Goal: Task Accomplishment & Management: Manage account settings

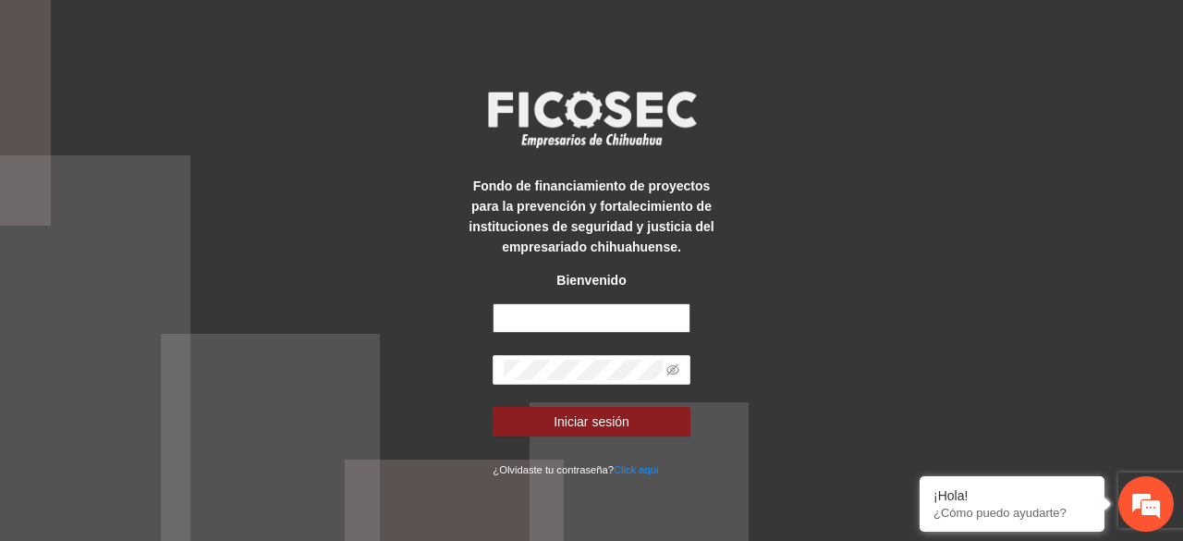
type input "**********"
click at [493, 407] on button "Iniciar sesión" at bounding box center [591, 422] width 197 height 30
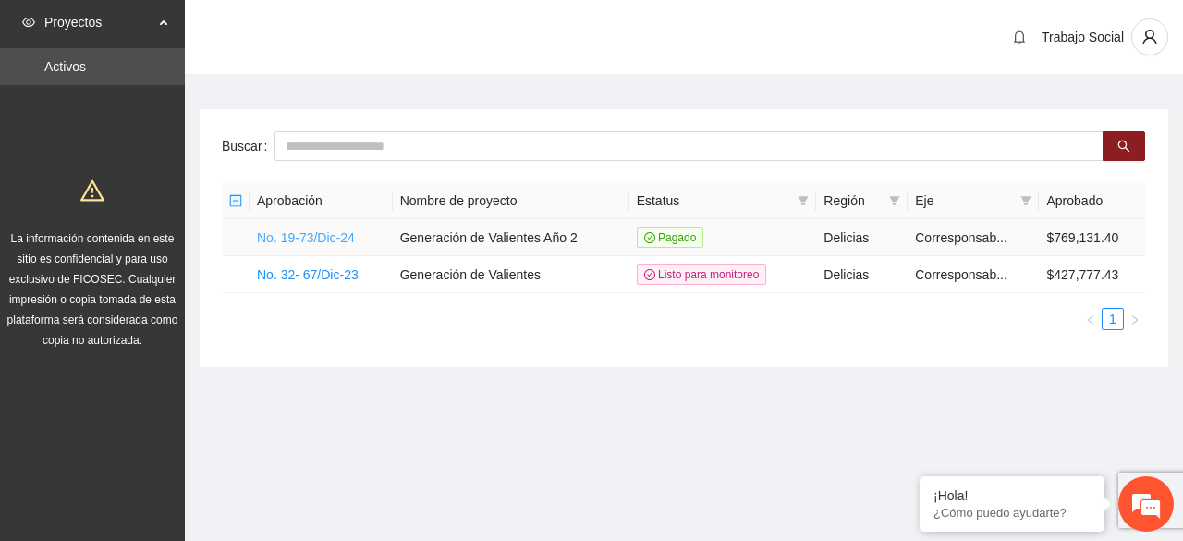
click at [296, 239] on link "No. 19-73/Dic-24" at bounding box center [306, 237] width 98 height 15
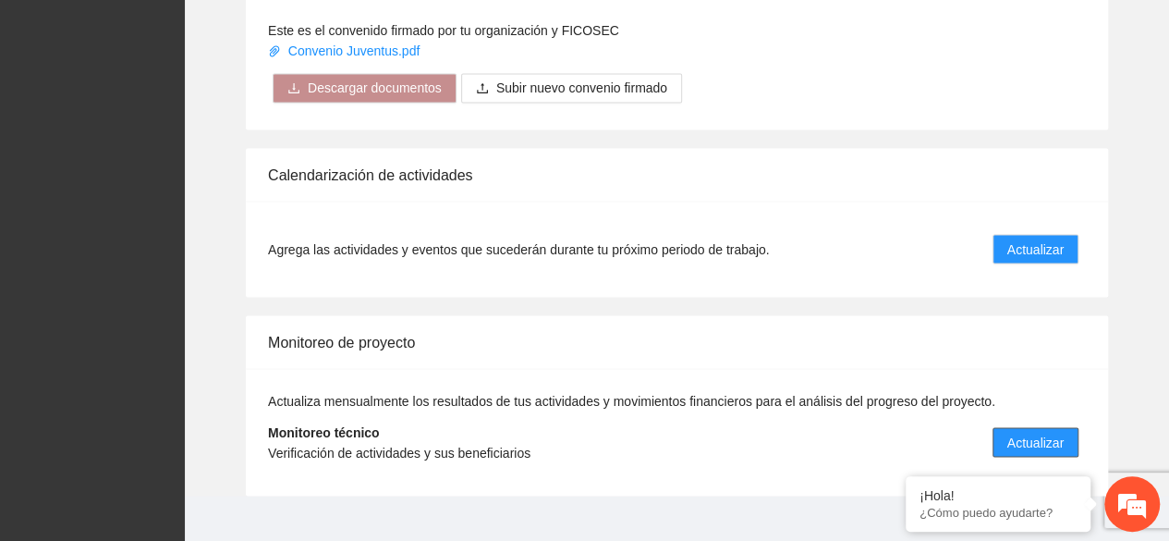
click at [1022, 427] on button "Actualizar" at bounding box center [1036, 442] width 86 height 30
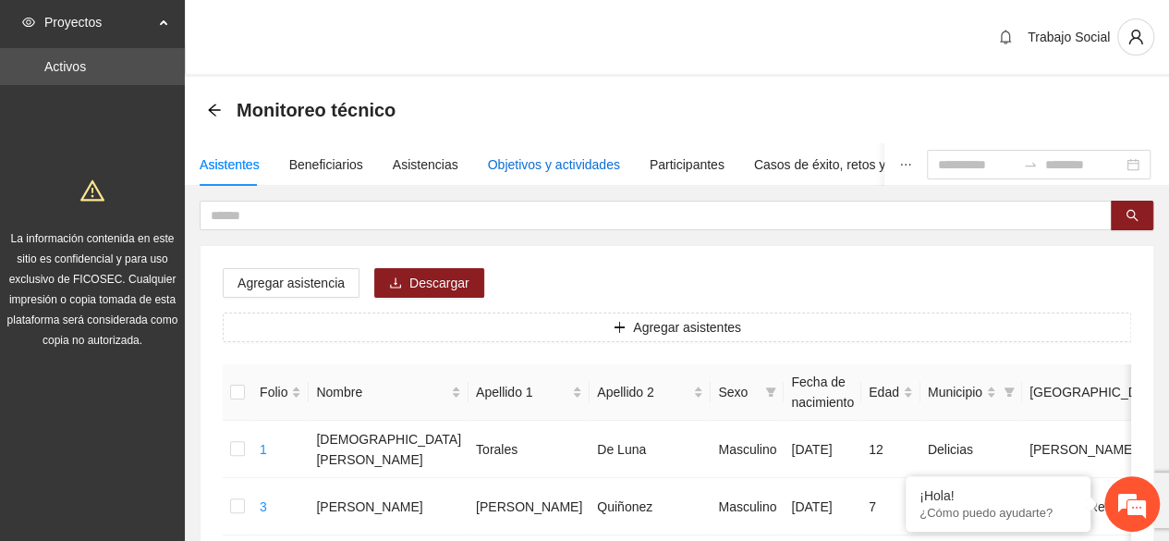
click at [573, 162] on div "Objetivos y actividades" at bounding box center [554, 164] width 132 height 20
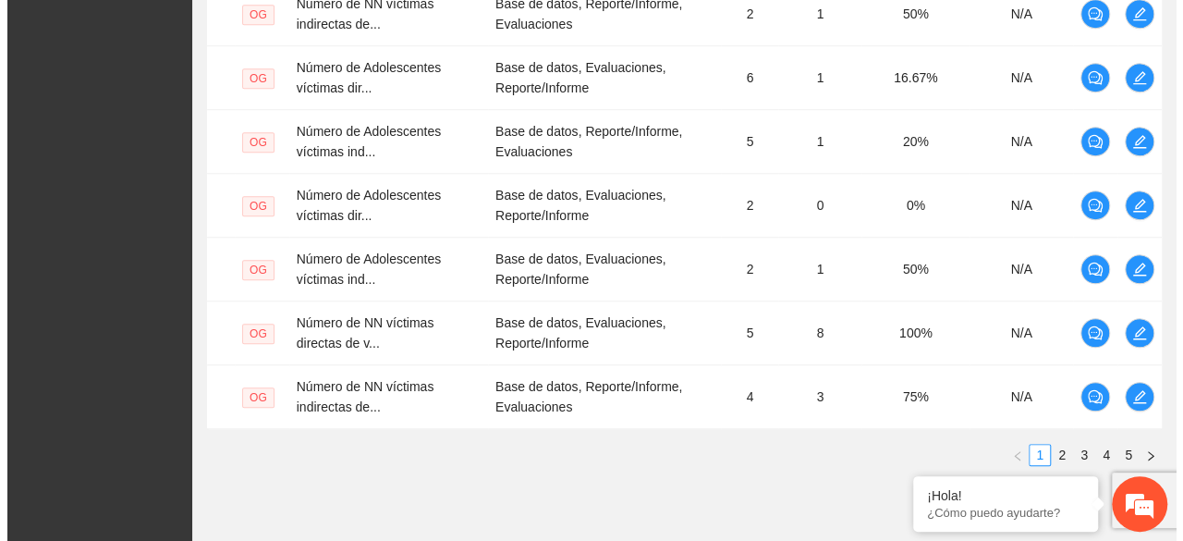
scroll to position [775, 0]
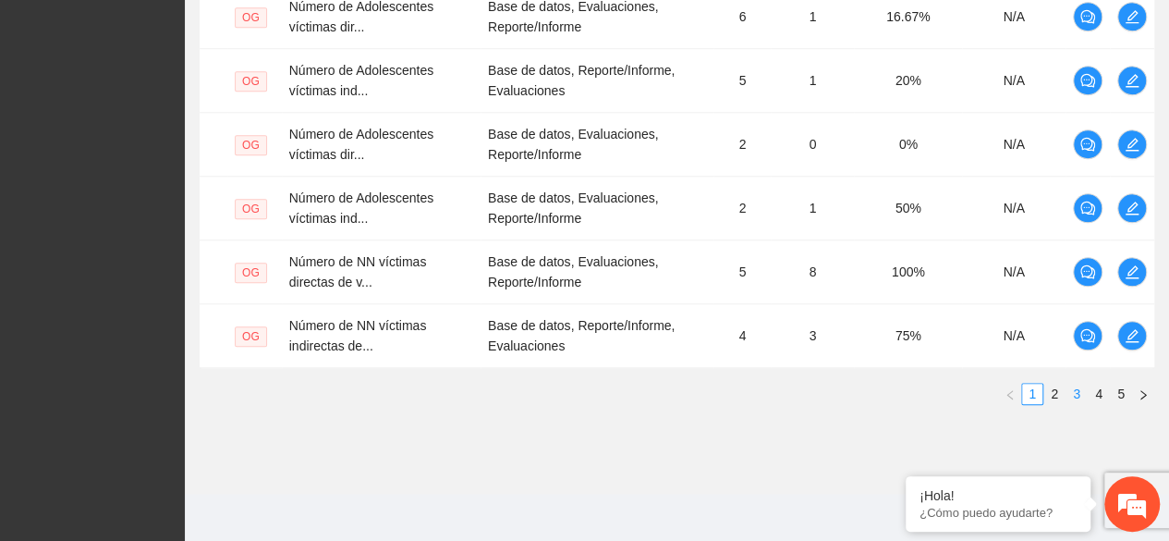
click at [1081, 392] on link "3" at bounding box center [1077, 394] width 20 height 20
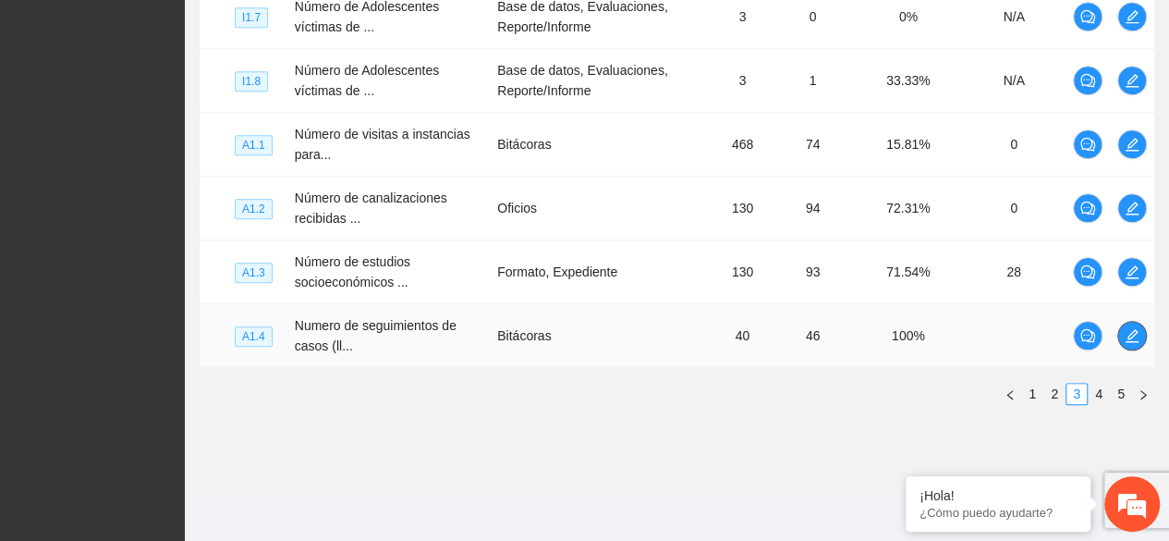
click at [1121, 337] on span "edit" at bounding box center [1132, 335] width 28 height 15
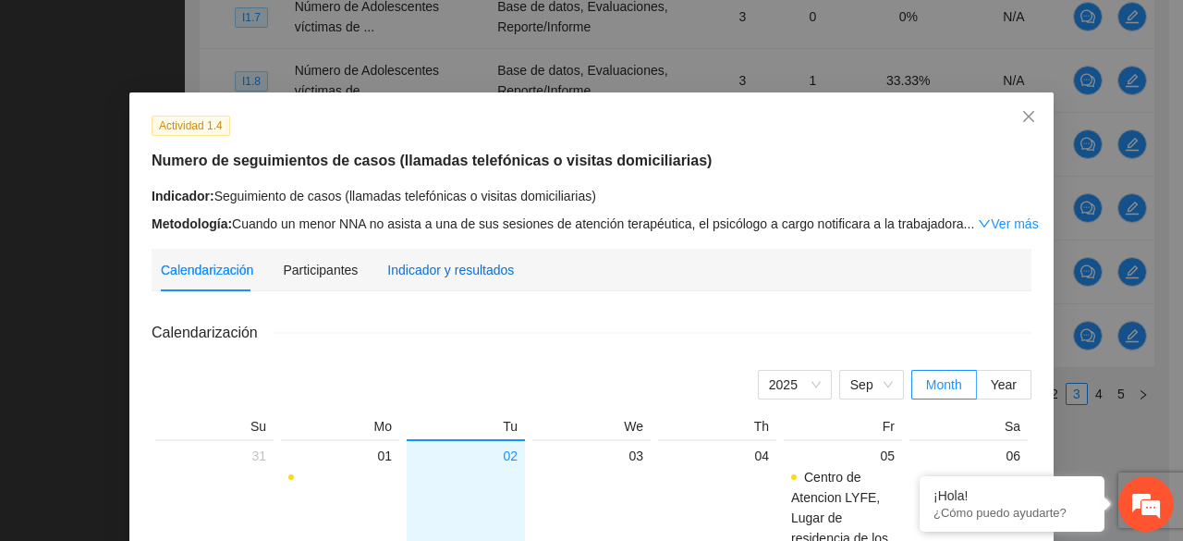
click at [429, 268] on div "Indicador y resultados" at bounding box center [450, 270] width 127 height 20
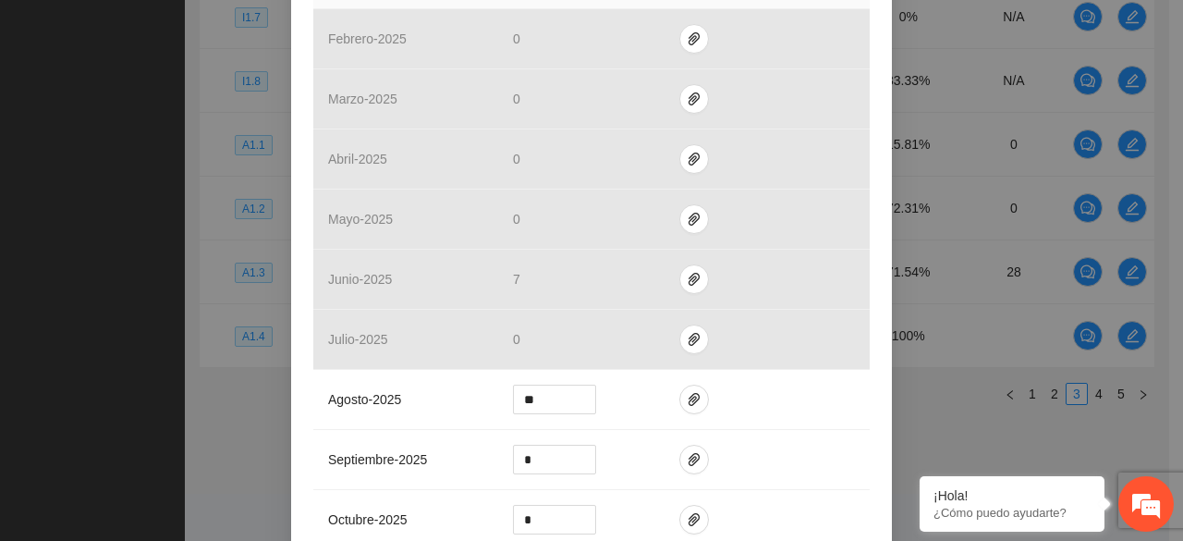
scroll to position [664, 0]
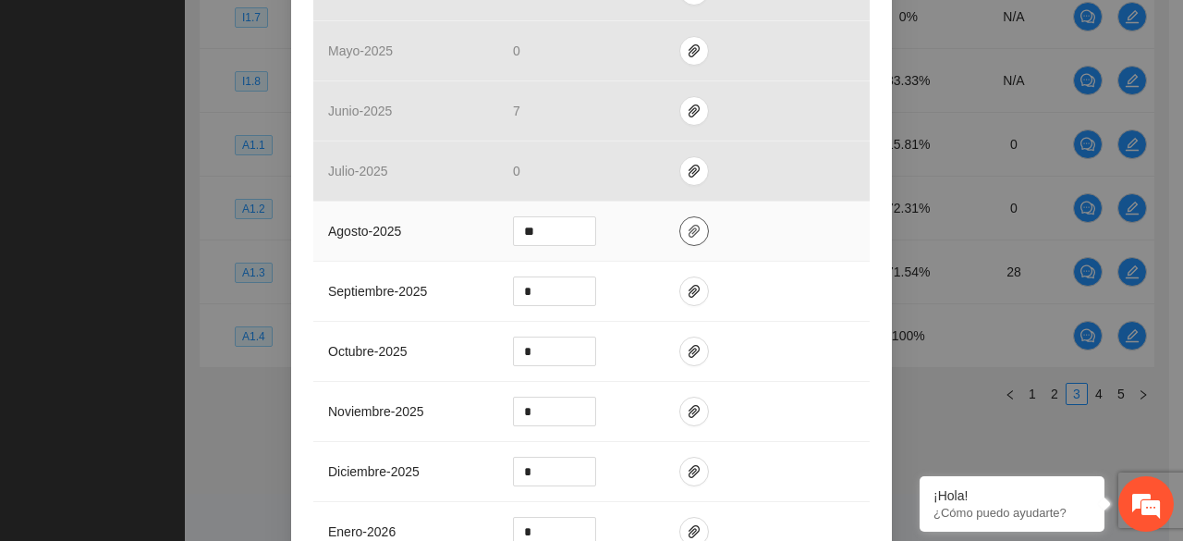
click at [680, 224] on span "paper-clip" at bounding box center [694, 231] width 28 height 15
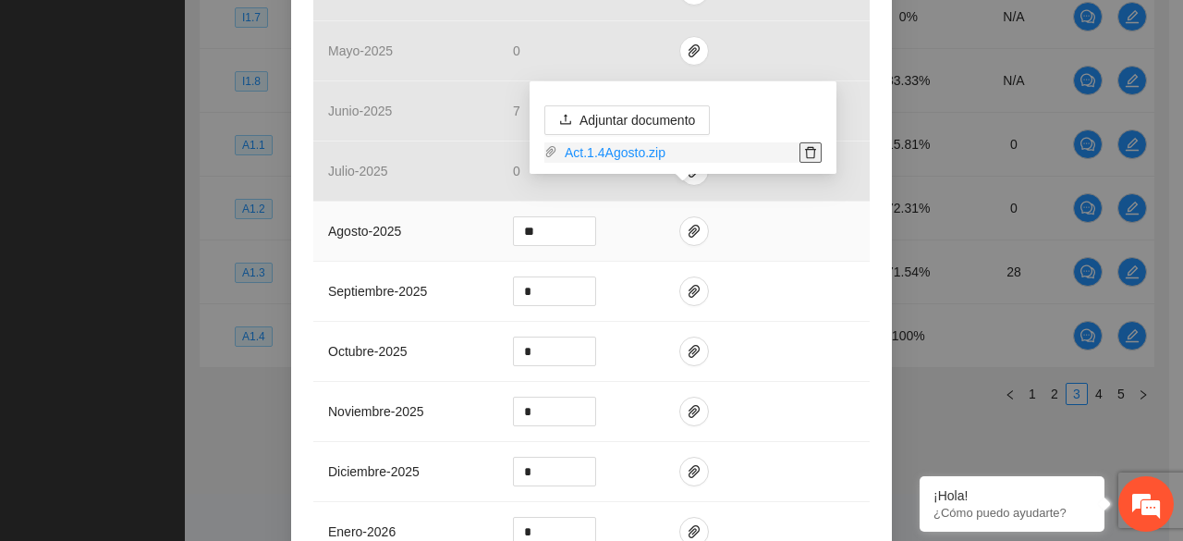
click at [810, 155] on icon "delete" at bounding box center [810, 152] width 13 height 13
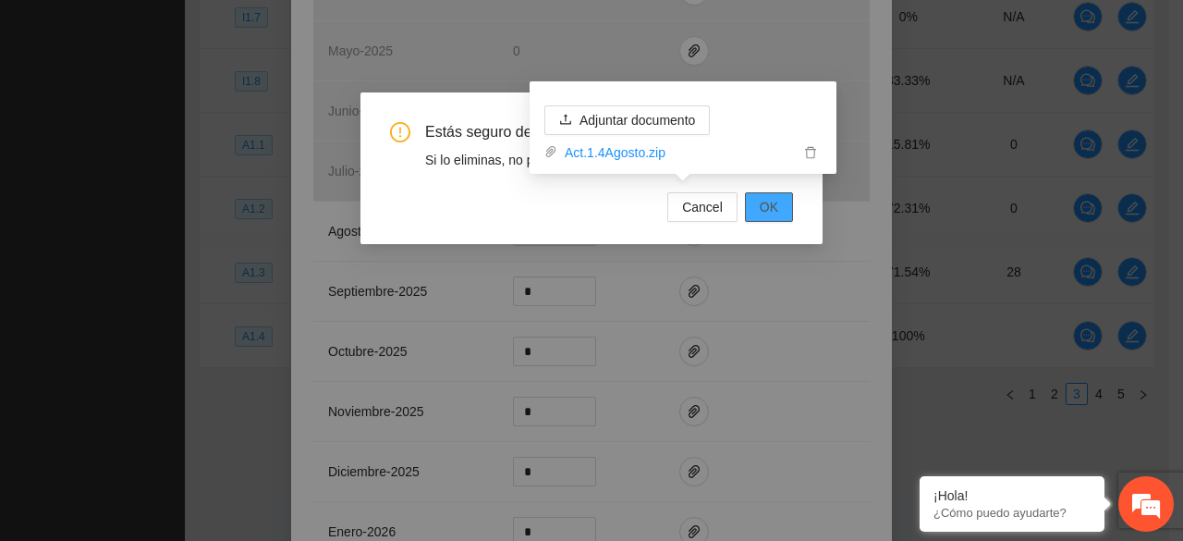
click at [760, 207] on button "OK" at bounding box center [769, 207] width 48 height 30
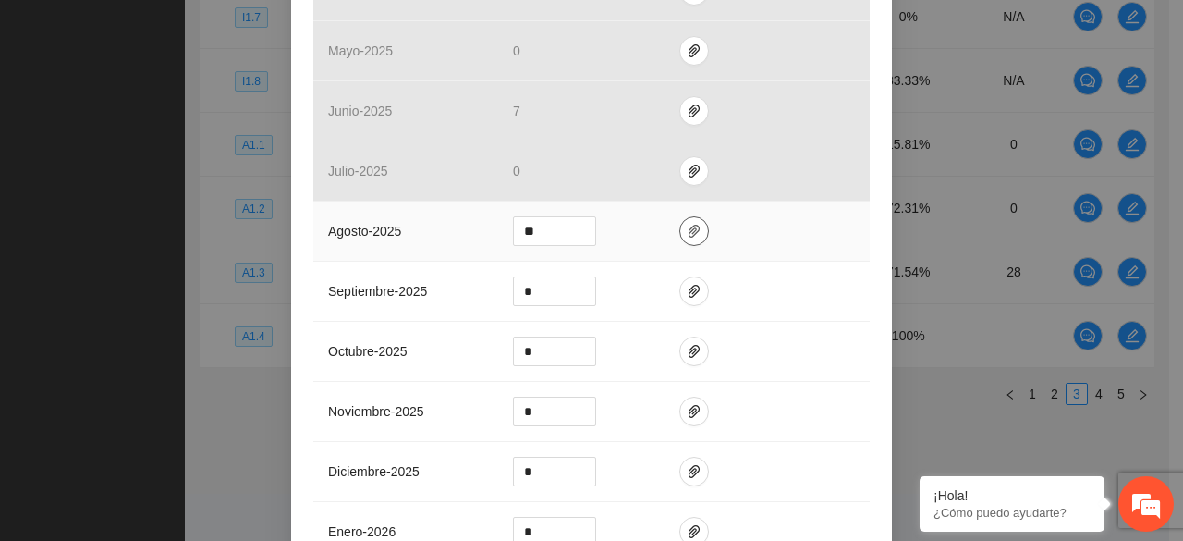
click at [687, 224] on icon "paper-clip" at bounding box center [694, 231] width 15 height 15
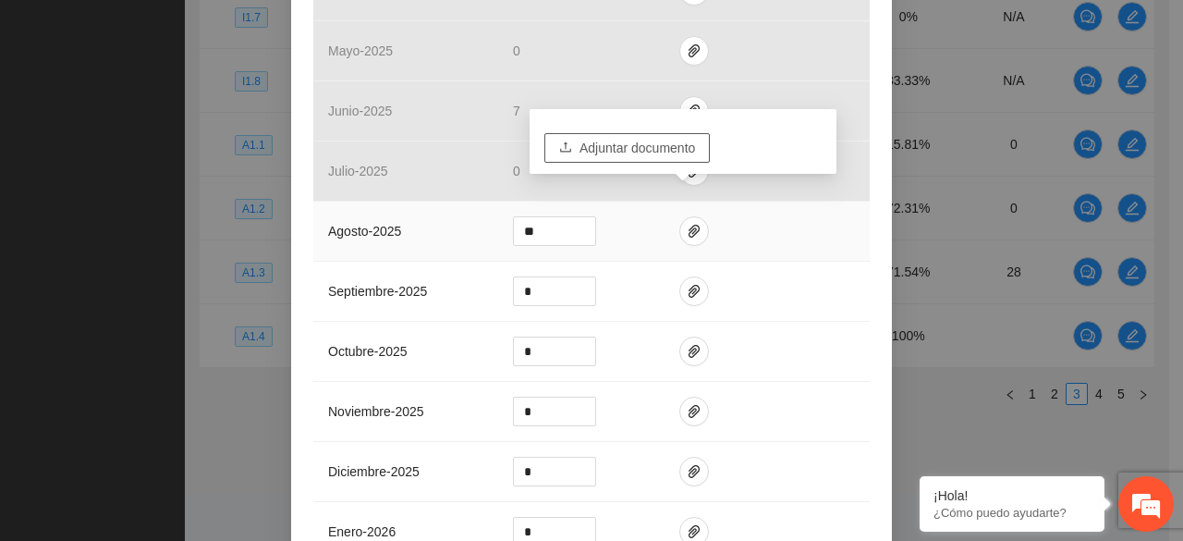
click at [641, 144] on span "Adjuntar documento" at bounding box center [638, 148] width 116 height 20
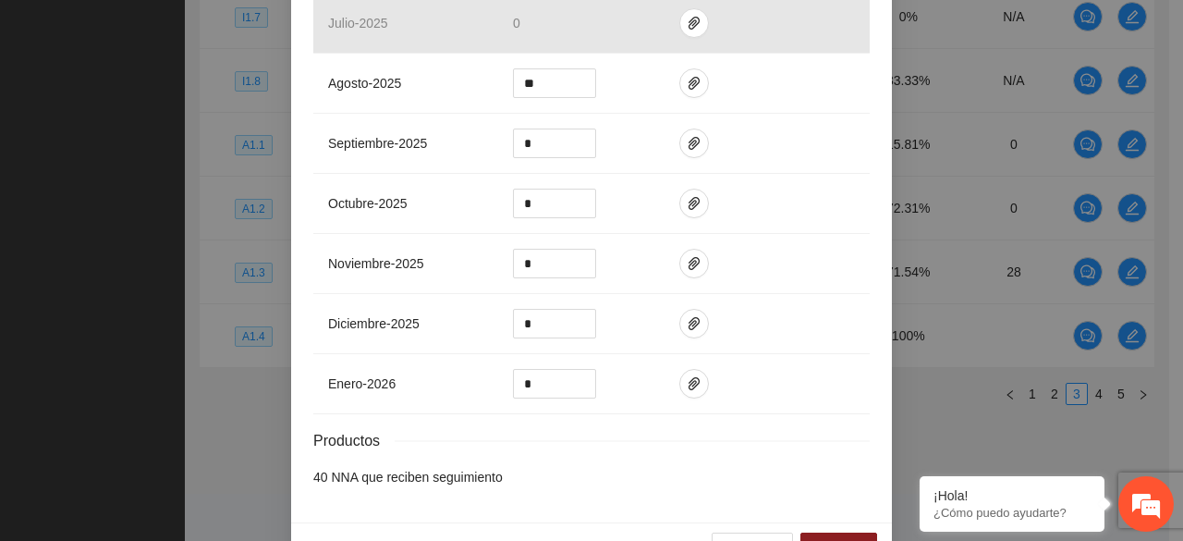
scroll to position [837, 0]
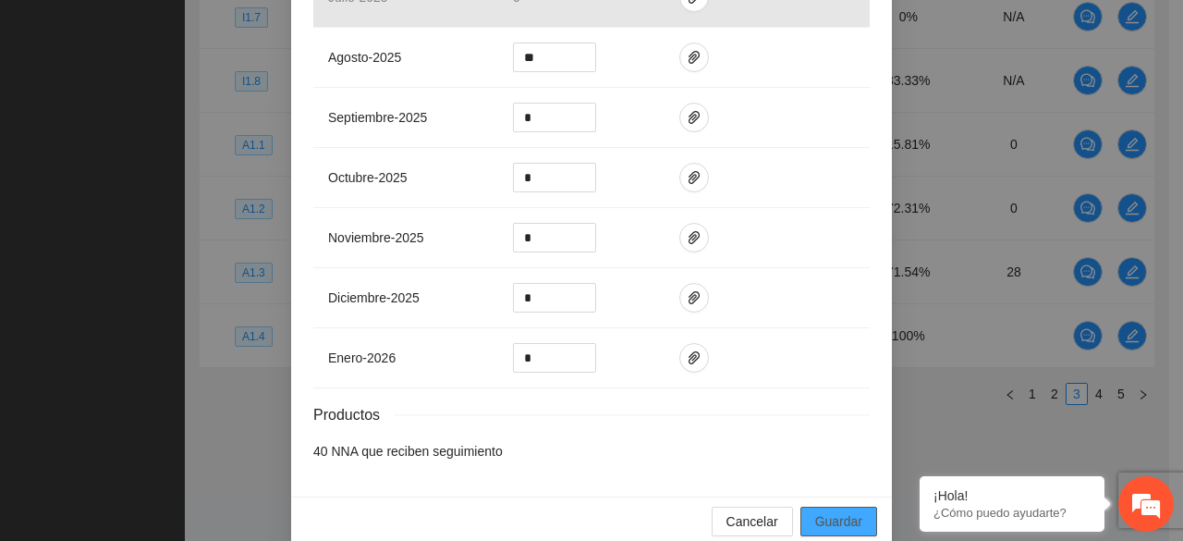
click at [815, 511] on span "Guardar" at bounding box center [838, 521] width 47 height 20
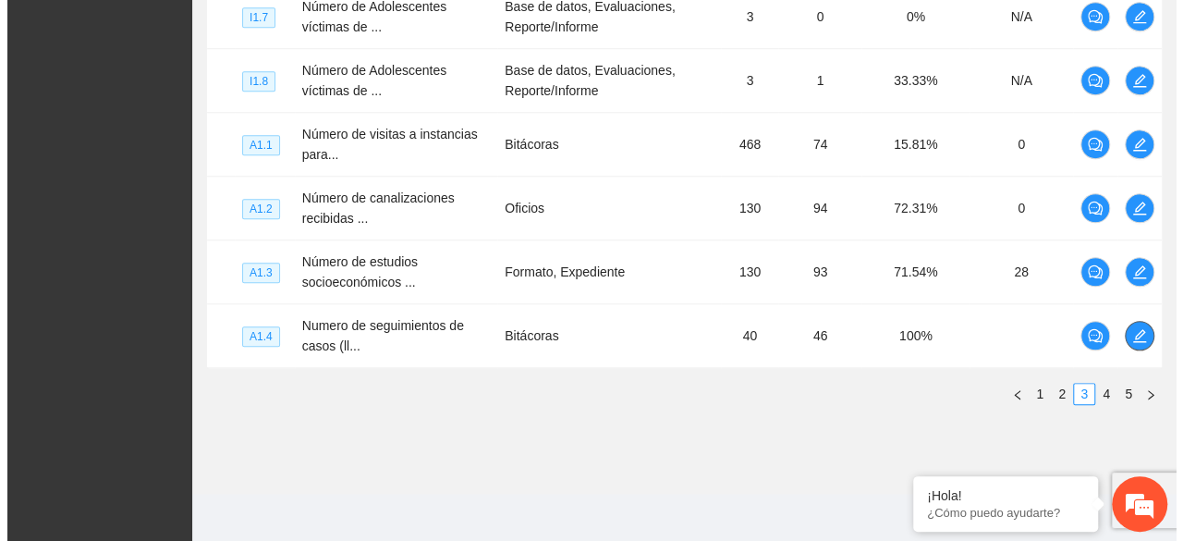
scroll to position [738, 0]
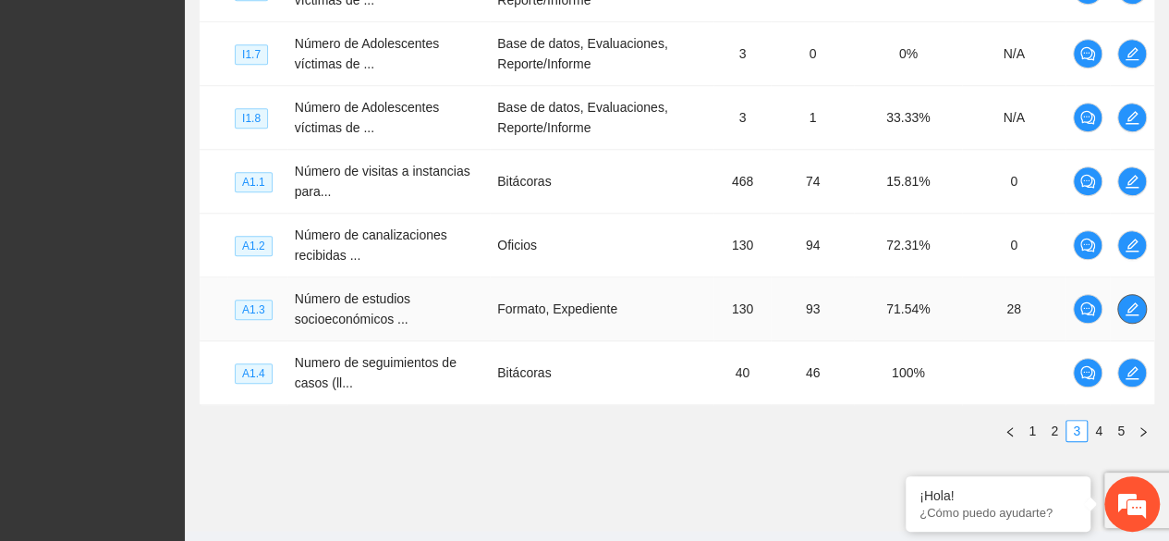
click at [1131, 306] on icon "edit" at bounding box center [1132, 308] width 13 height 13
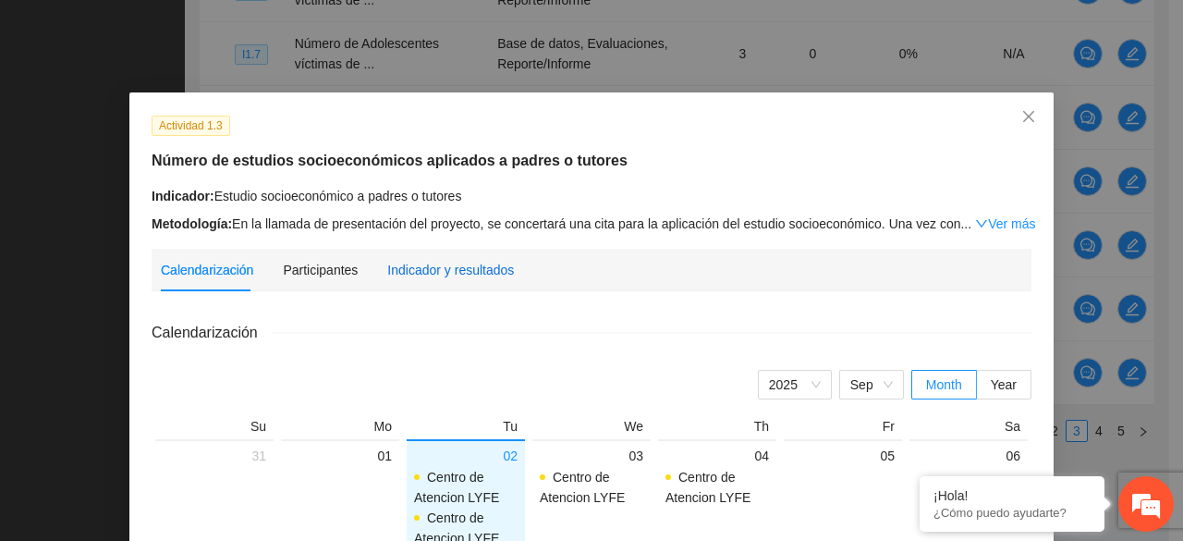
click at [461, 265] on div "Indicador y resultados" at bounding box center [450, 270] width 127 height 20
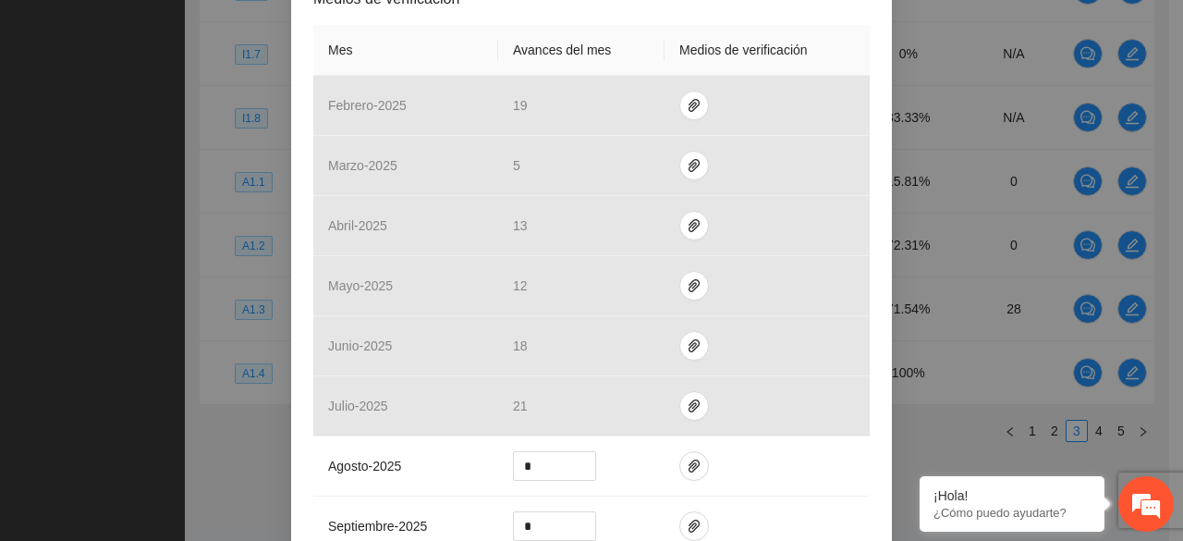
scroll to position [444, 0]
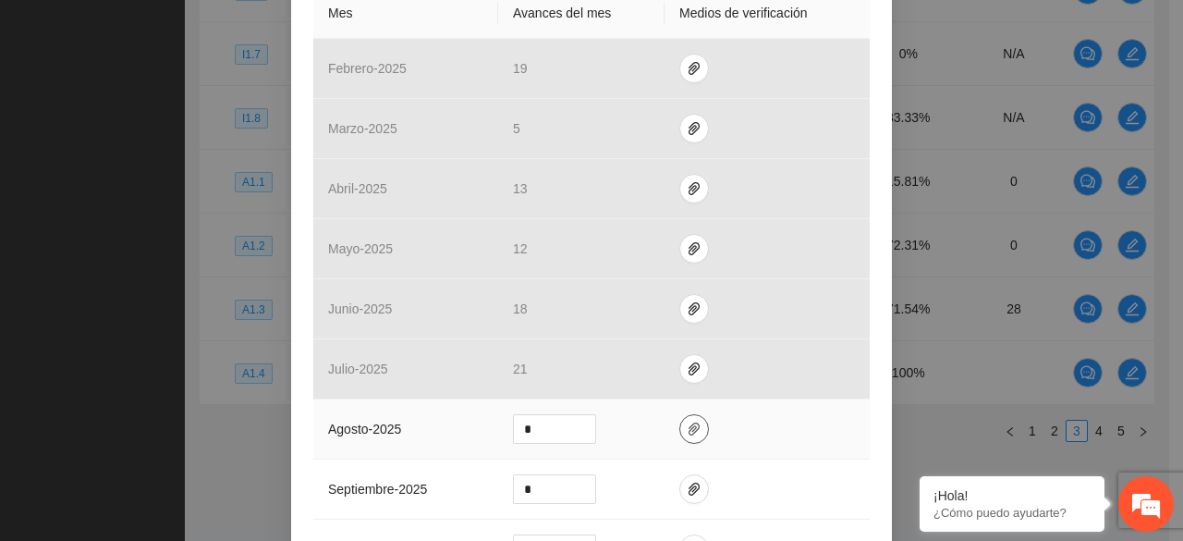
click at [684, 418] on button "button" at bounding box center [694, 429] width 30 height 30
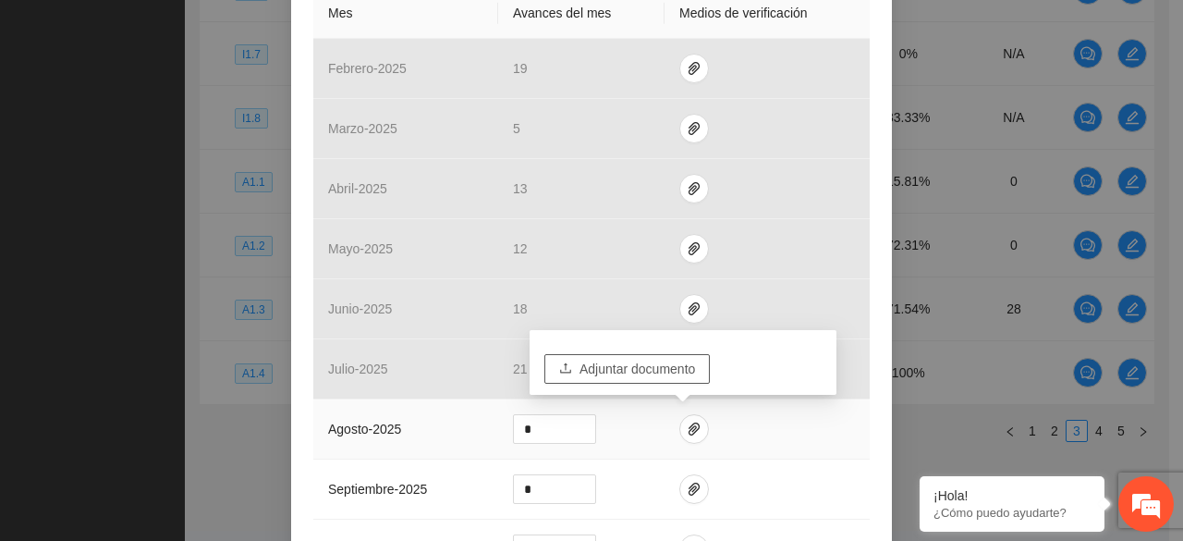
click at [661, 372] on span "Adjuntar documento" at bounding box center [638, 369] width 116 height 20
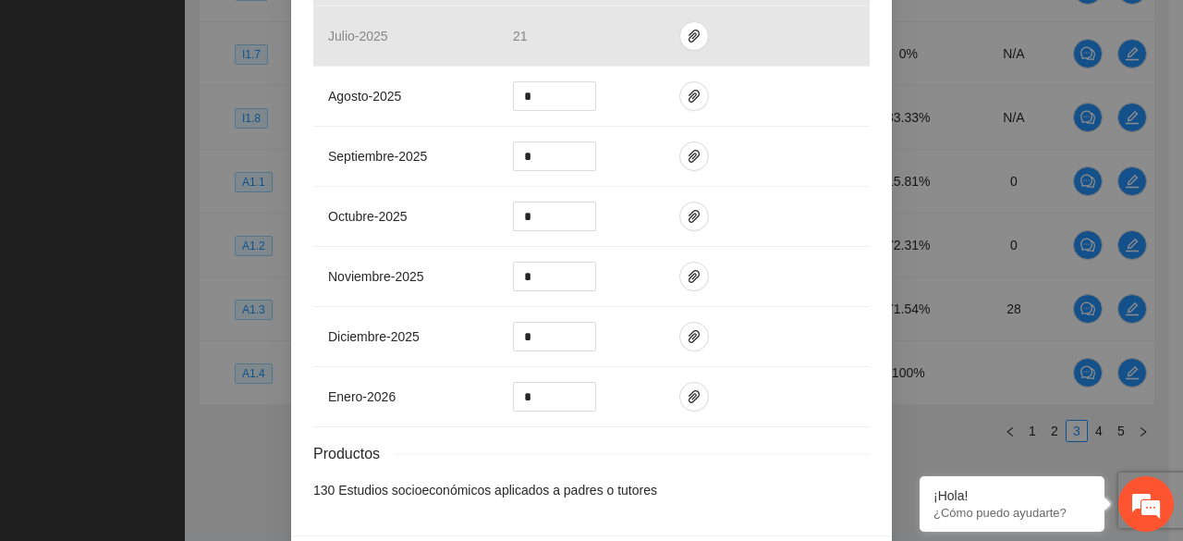
scroll to position [813, 0]
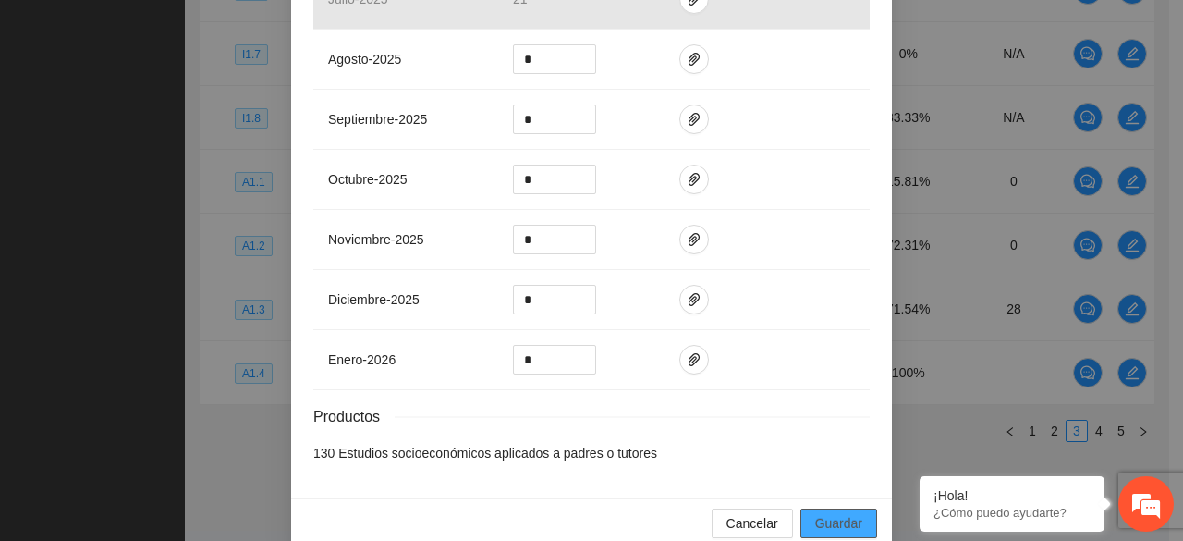
click at [828, 516] on span "Guardar" at bounding box center [838, 523] width 47 height 20
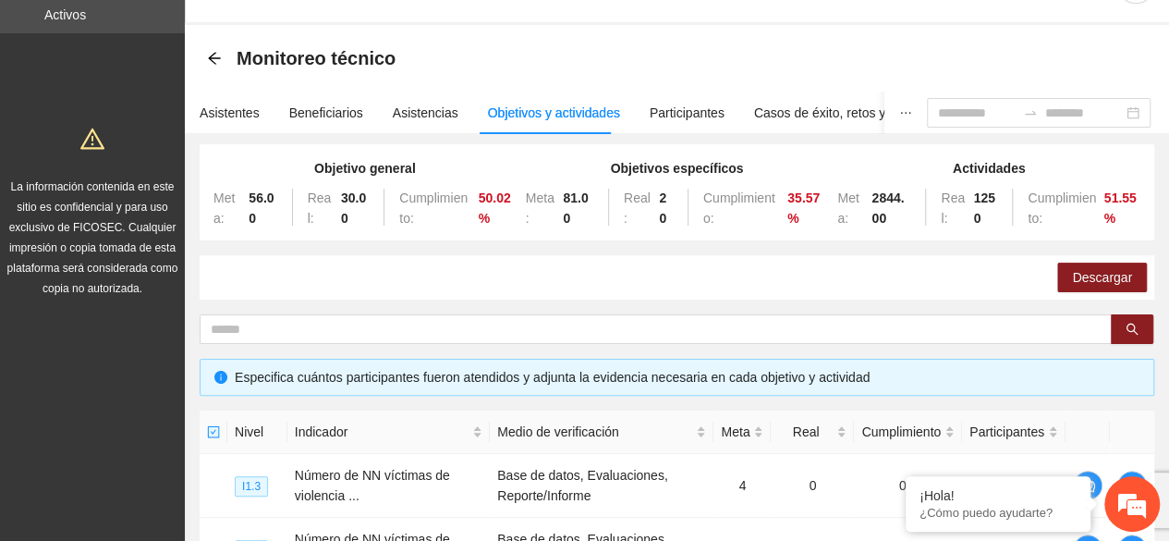
scroll to position [0, 0]
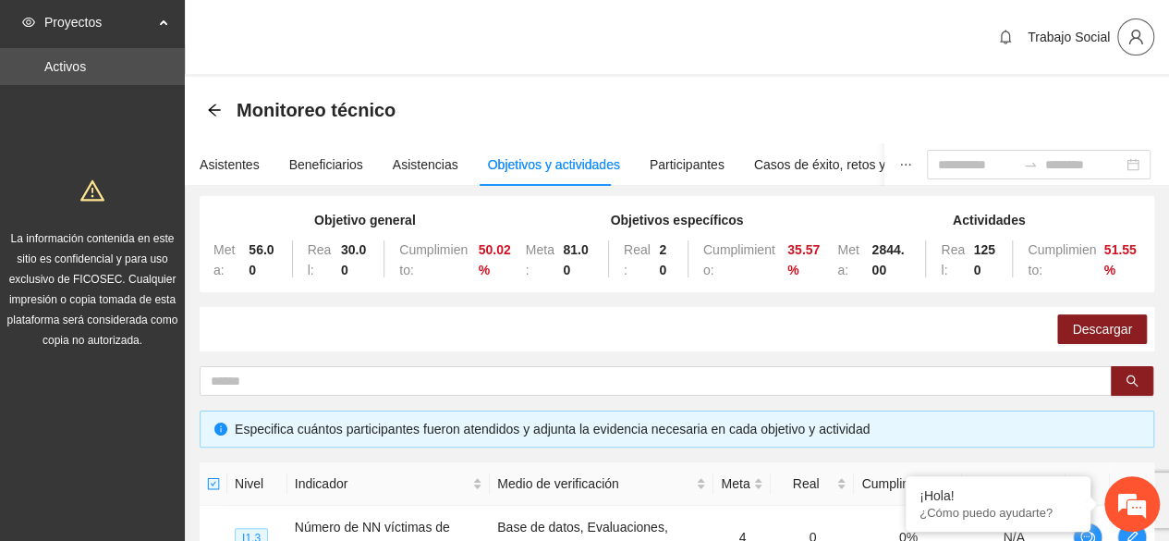
click at [1129, 35] on icon "user" at bounding box center [1136, 37] width 17 height 17
click at [897, 34] on div "Trabajo Social" at bounding box center [677, 38] width 984 height 77
click at [86, 59] on link "Activos" at bounding box center [65, 66] width 42 height 15
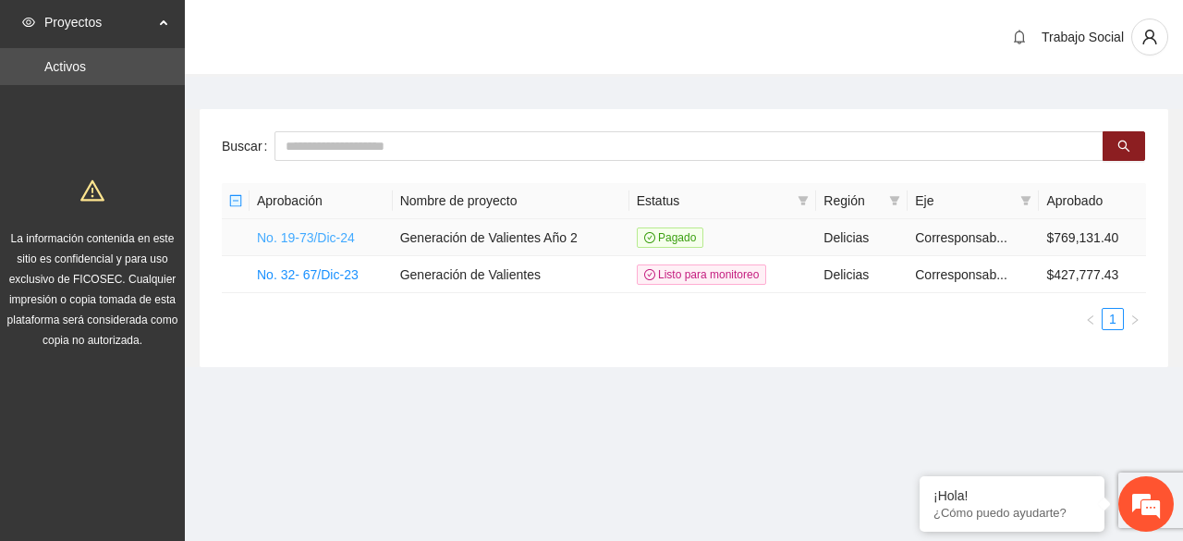
click at [325, 230] on link "No. 19-73/Dic-24" at bounding box center [306, 237] width 98 height 15
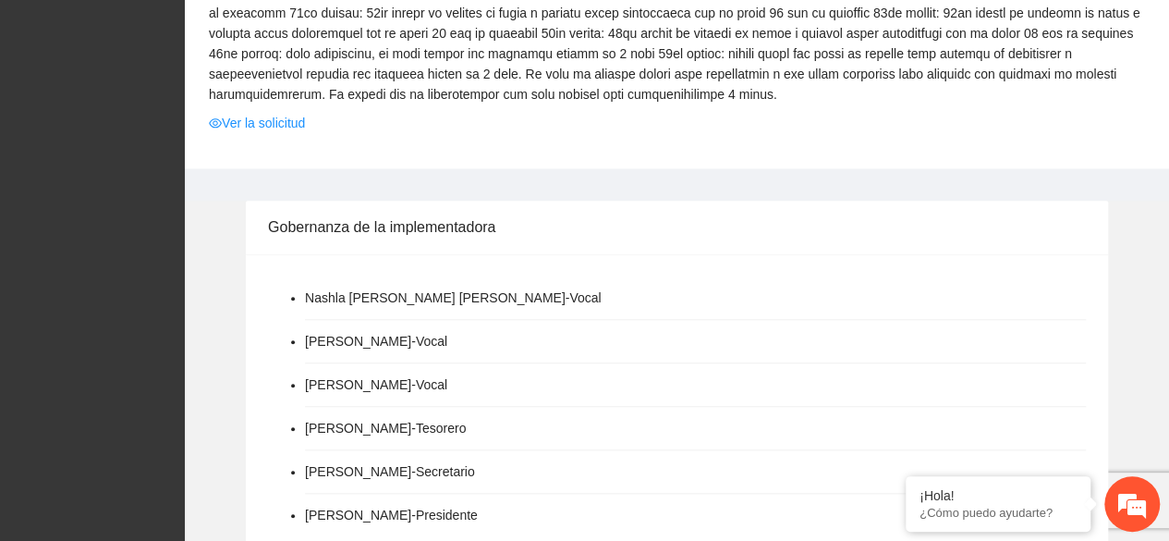
scroll to position [1619, 0]
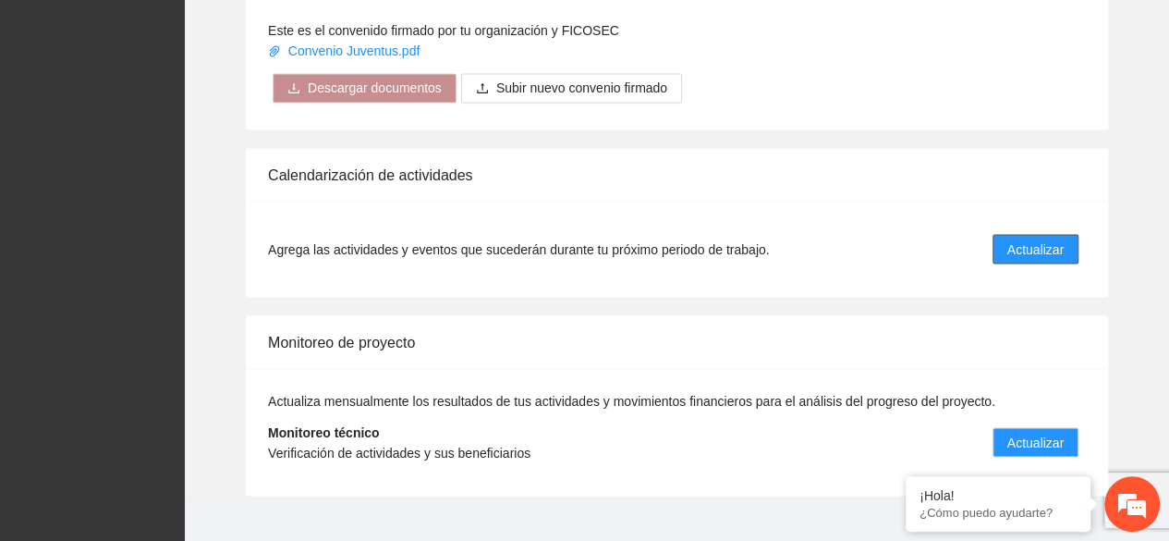
click at [1026, 238] on span "Actualizar" at bounding box center [1035, 248] width 56 height 20
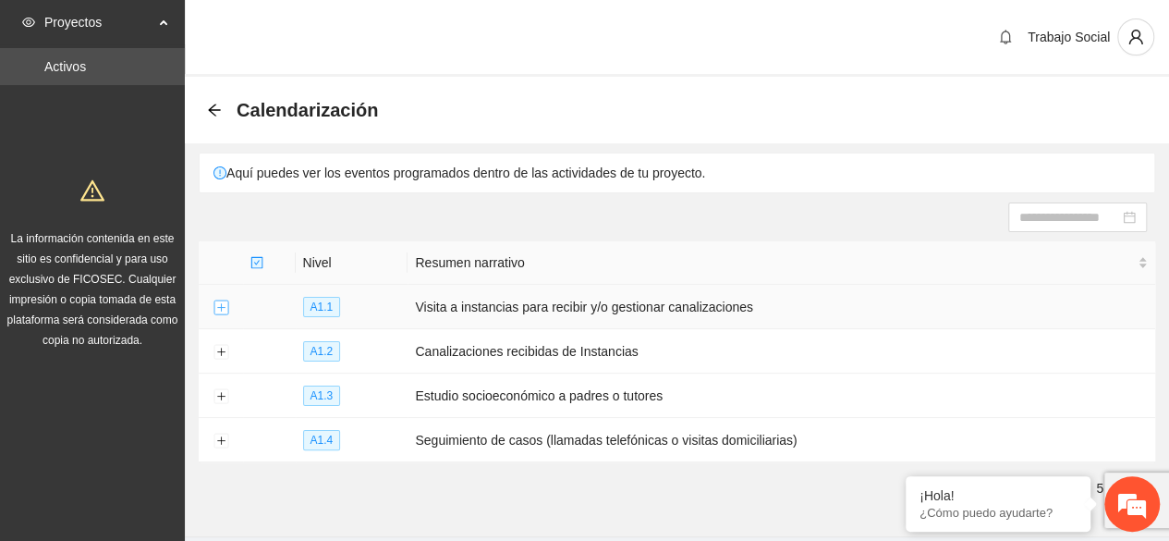
click at [214, 302] on button "Expand row" at bounding box center [221, 307] width 15 height 15
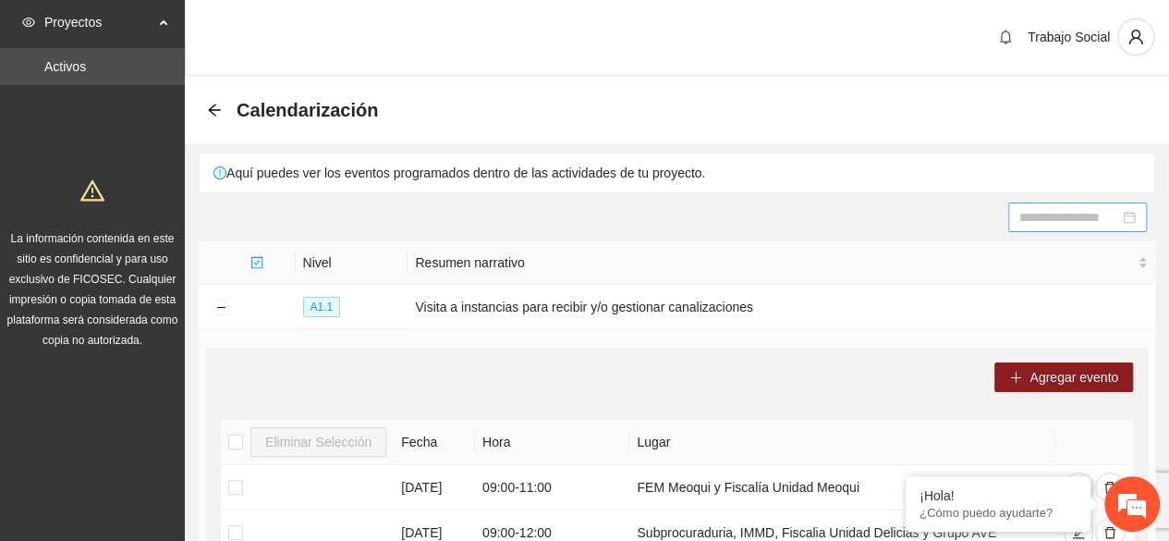
click at [1127, 217] on div at bounding box center [1077, 217] width 116 height 20
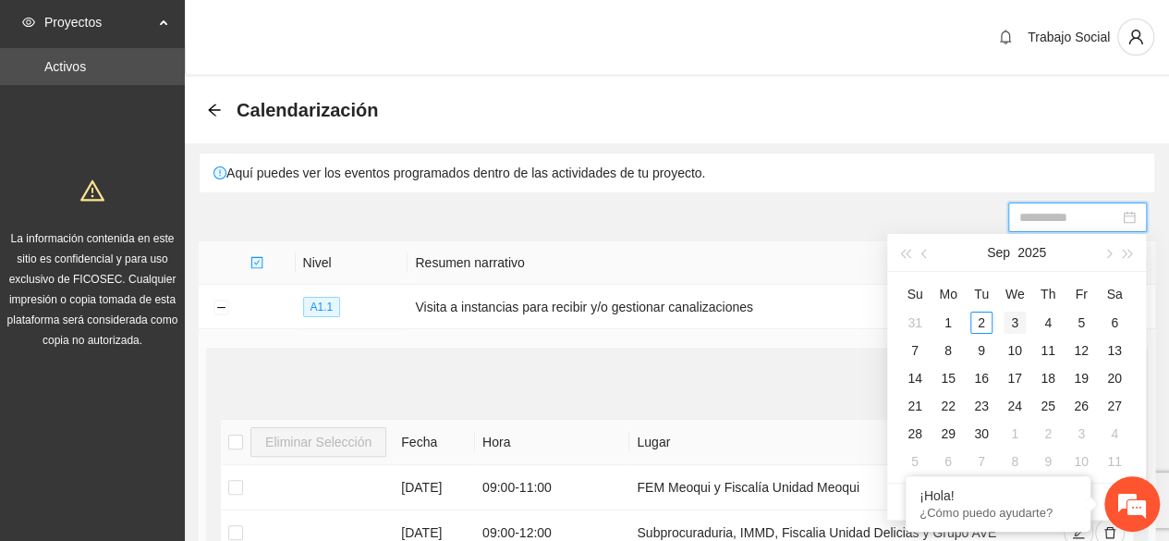
click at [1009, 323] on div "3" at bounding box center [1015, 322] width 22 height 22
type input "**********"
click at [1017, 315] on div "3" at bounding box center [1015, 322] width 22 height 22
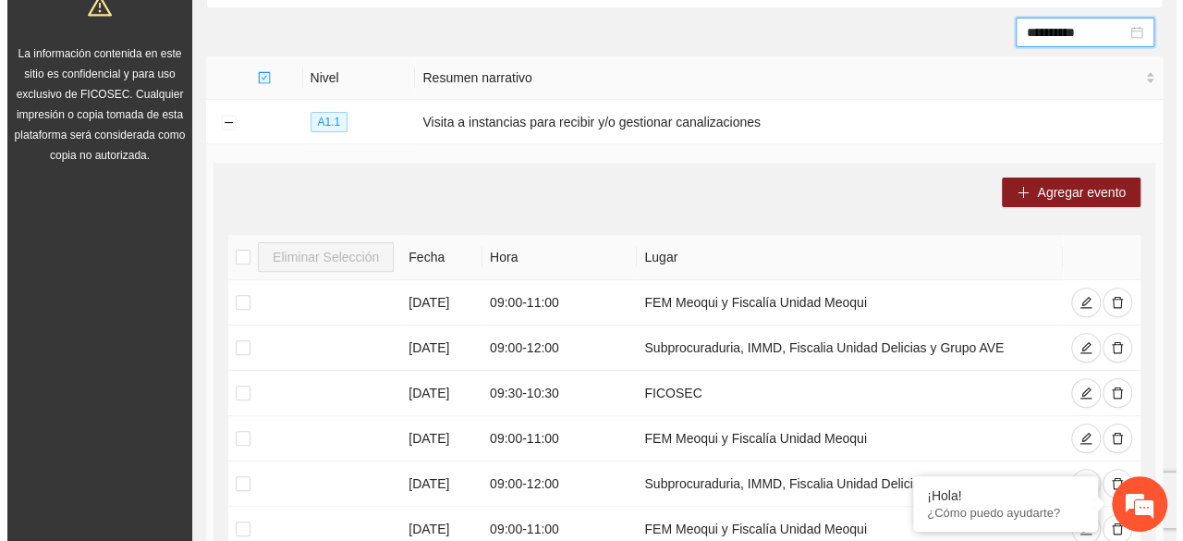
scroll to position [222, 0]
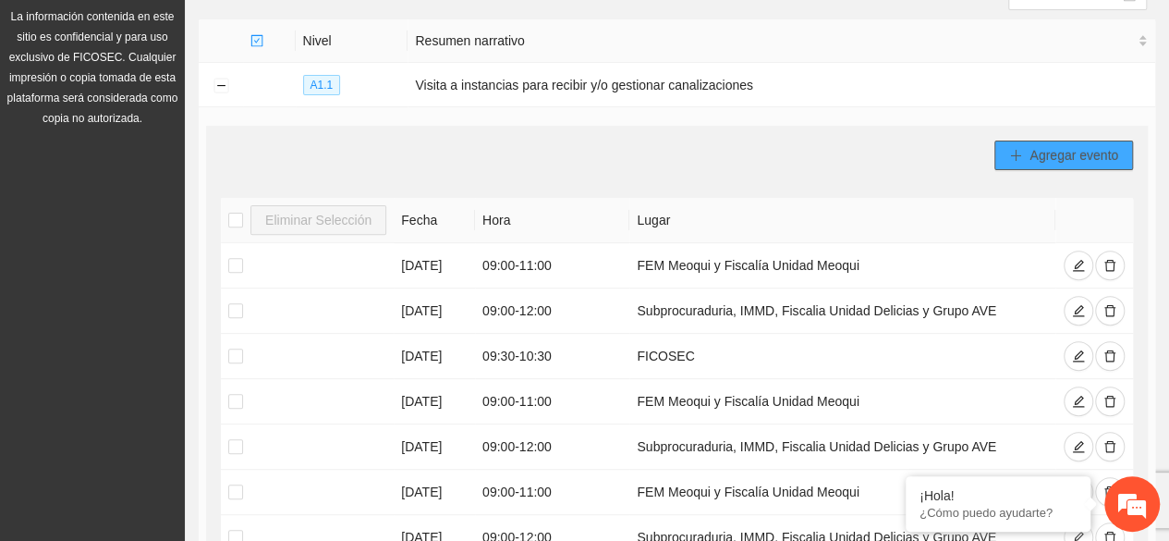
click at [1074, 149] on span "Agregar evento" at bounding box center [1074, 155] width 89 height 20
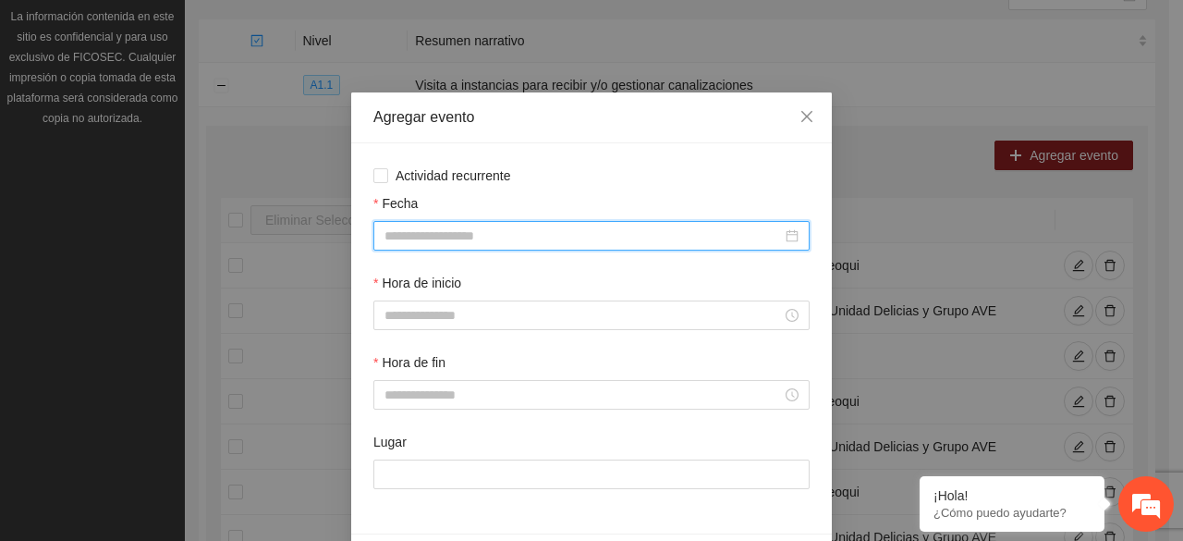
click at [460, 243] on input "Fecha" at bounding box center [582, 236] width 397 height 20
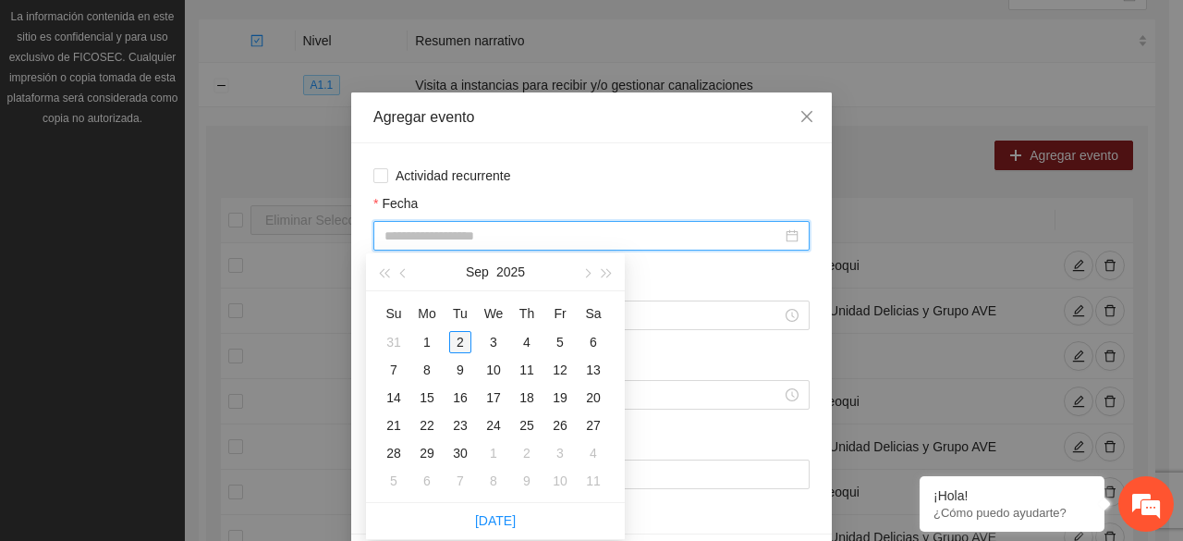
type input "**********"
click at [460, 340] on div "2" at bounding box center [460, 342] width 22 height 22
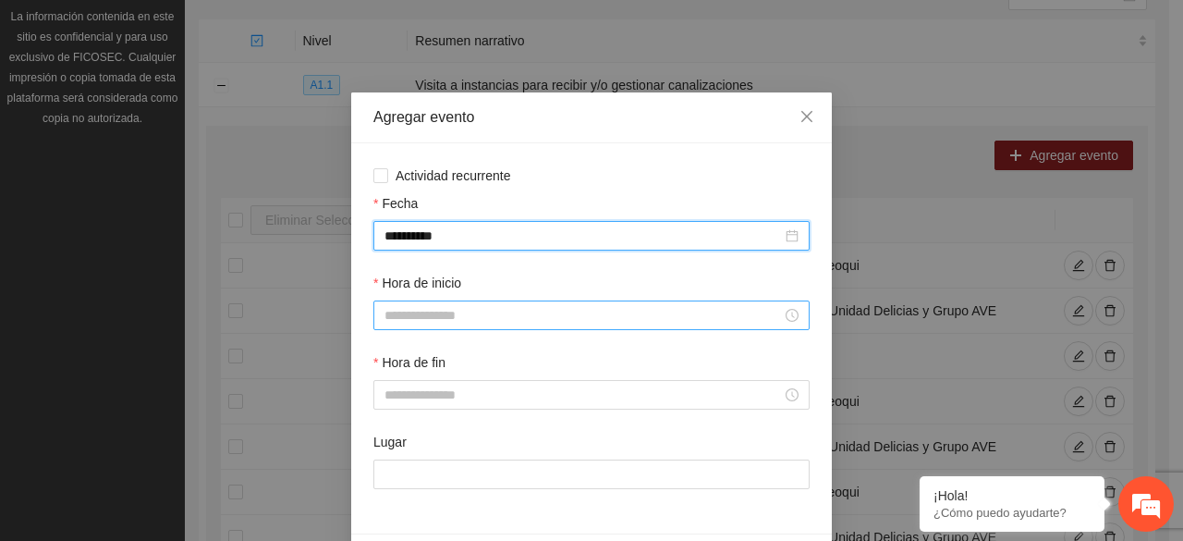
click at [484, 323] on input "Hora de inicio" at bounding box center [582, 315] width 397 height 20
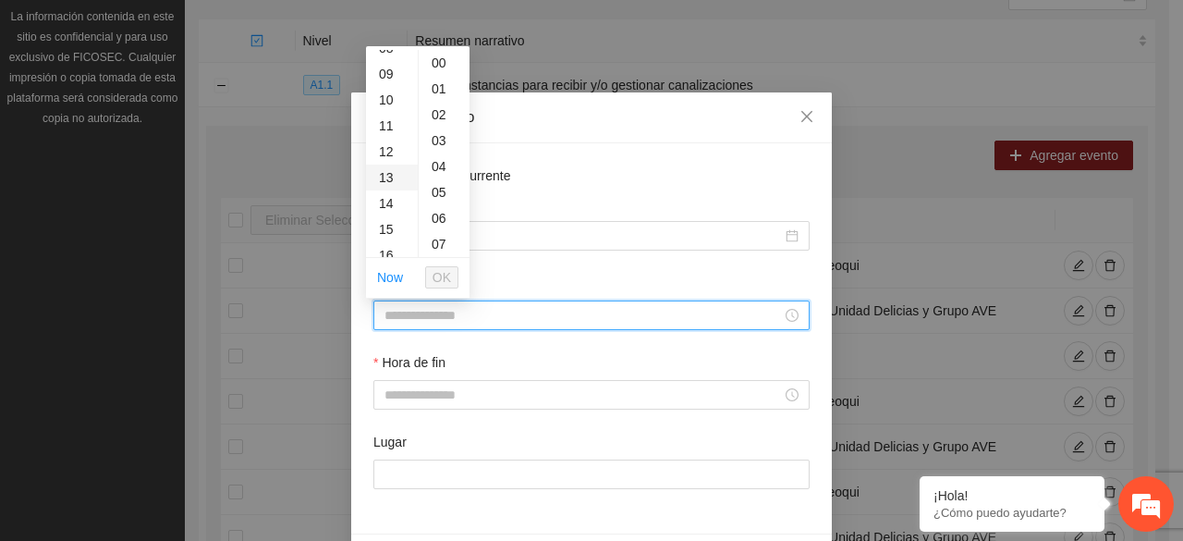
click at [385, 171] on div "13" at bounding box center [392, 178] width 52 height 26
type input "*****"
click at [442, 276] on span "OK" at bounding box center [442, 277] width 18 height 20
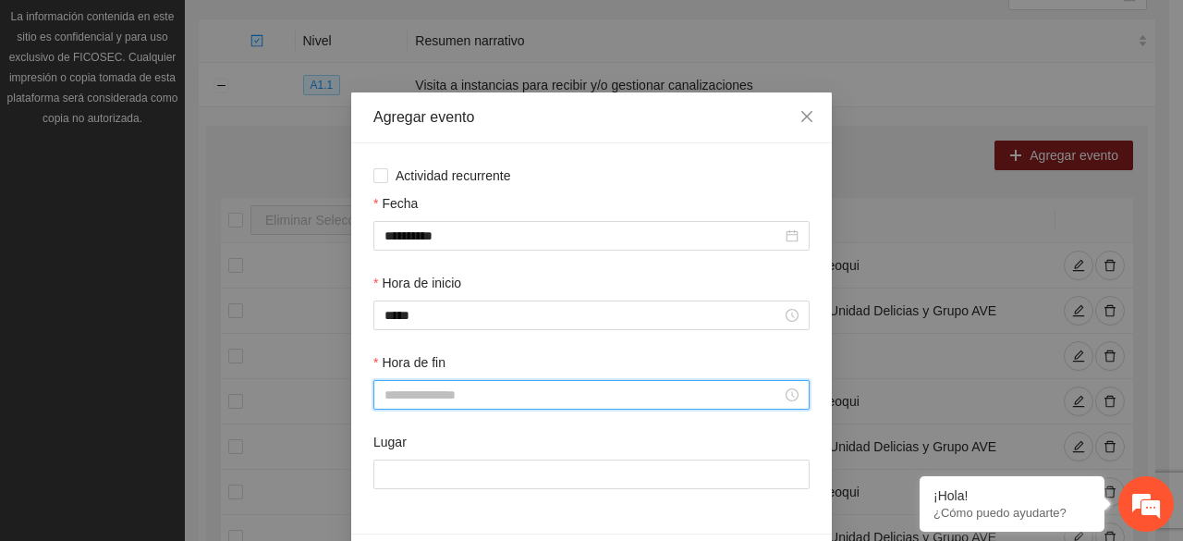
click at [442, 395] on input "Hora de fin" at bounding box center [582, 394] width 397 height 20
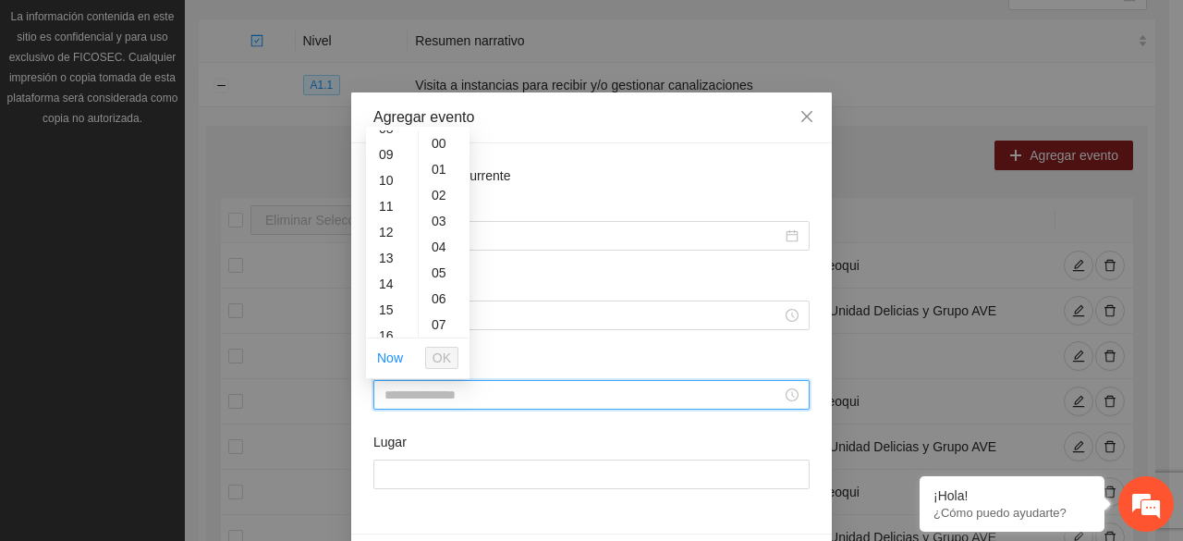
scroll to position [259, 0]
click at [387, 222] on div "13" at bounding box center [392, 221] width 52 height 26
click at [439, 299] on div "30" at bounding box center [444, 292] width 51 height 26
type input "*****"
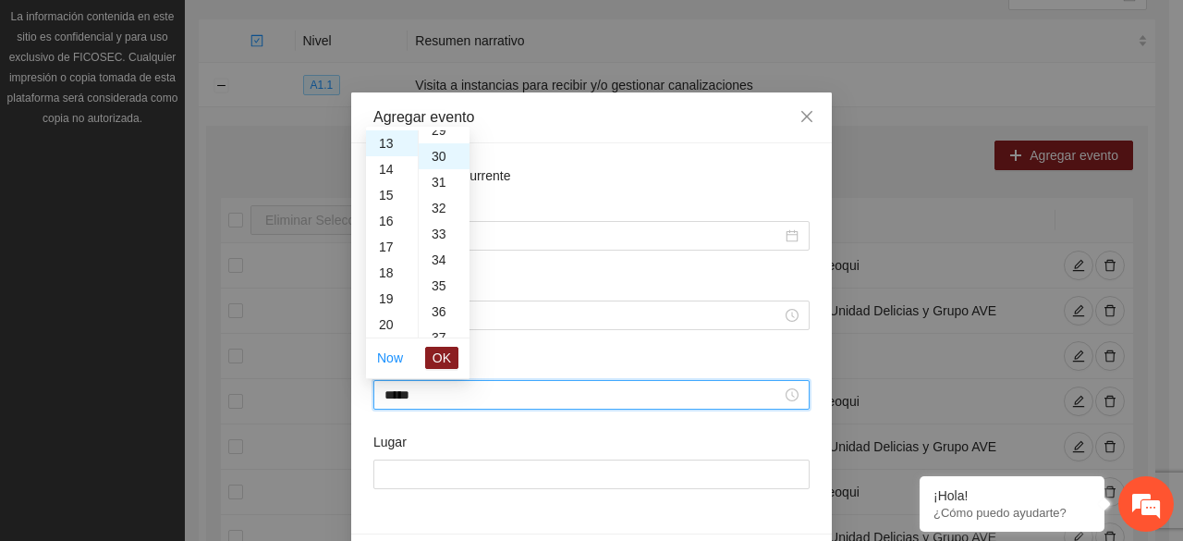
scroll to position [776, 0]
click at [445, 353] on span "OK" at bounding box center [442, 358] width 18 height 20
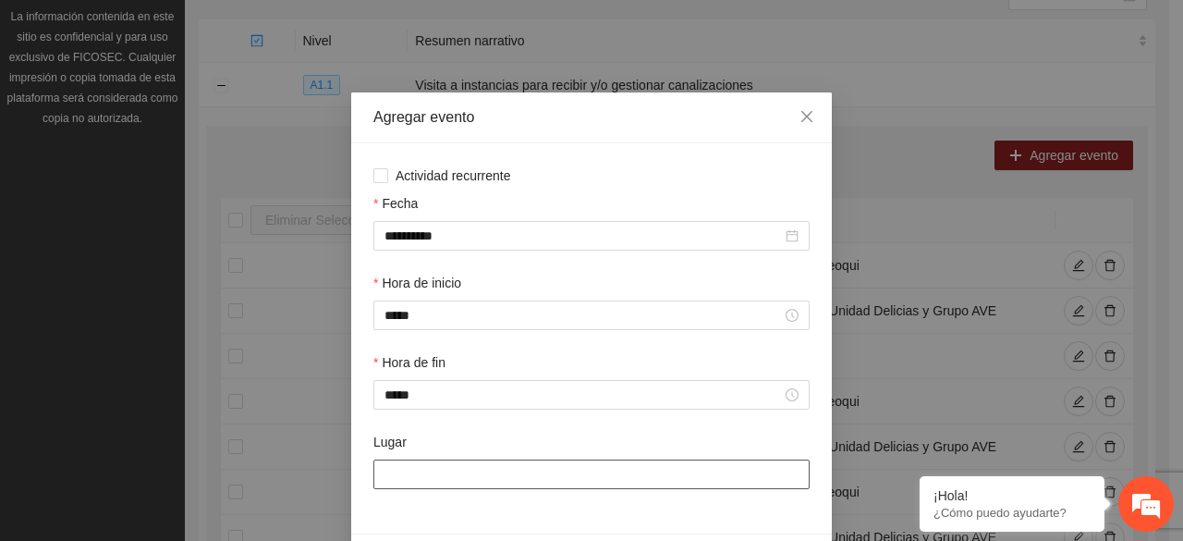
click at [500, 476] on input "Lugar" at bounding box center [591, 474] width 436 height 30
type input "**********"
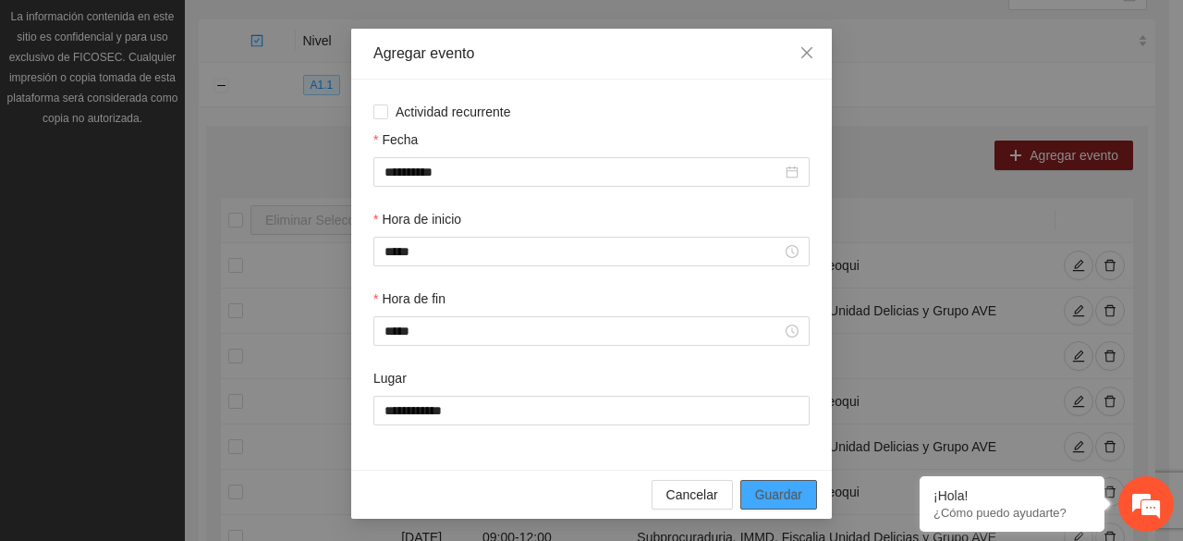
click at [771, 499] on span "Guardar" at bounding box center [778, 494] width 47 height 20
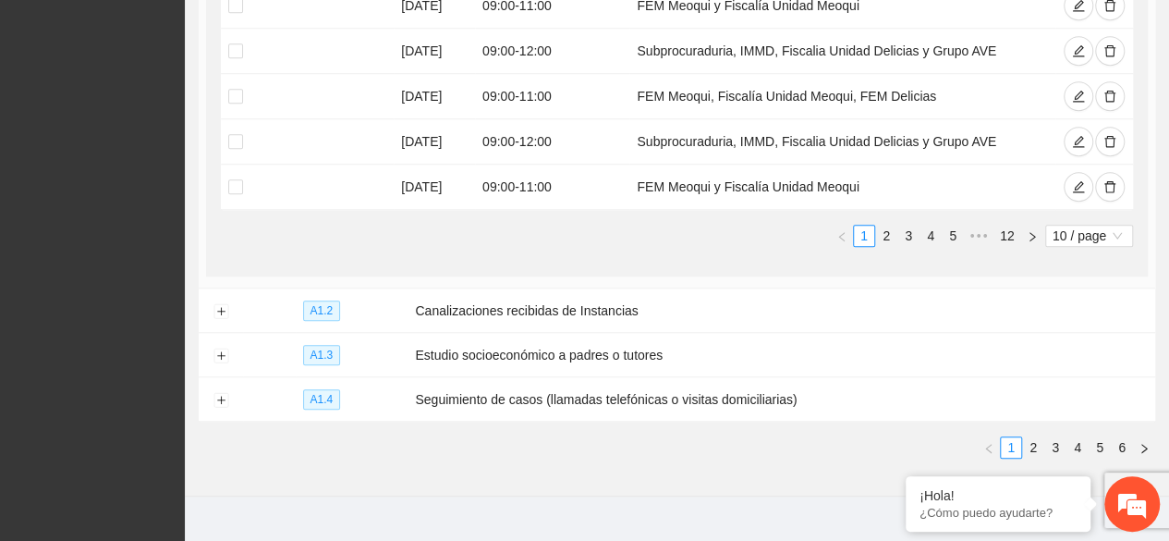
scroll to position [713, 0]
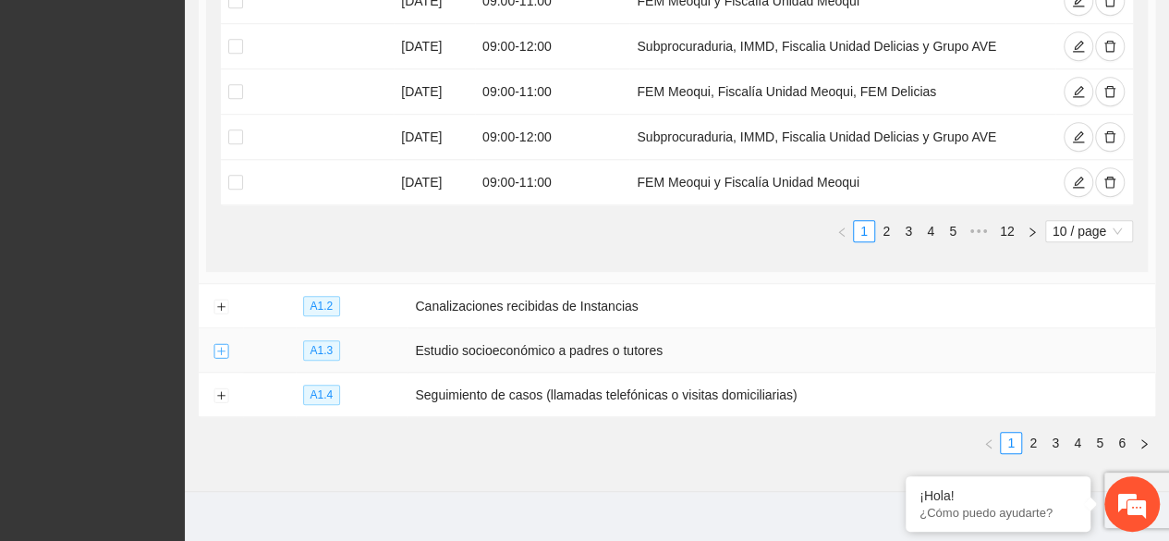
click at [221, 347] on button "Expand row" at bounding box center [221, 351] width 15 height 15
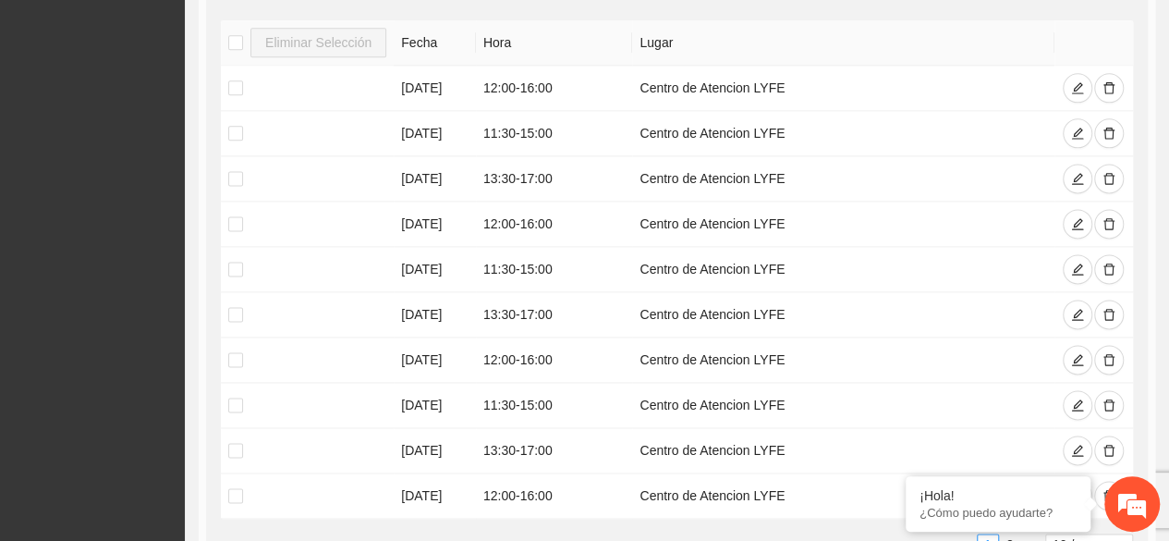
scroll to position [1300, 0]
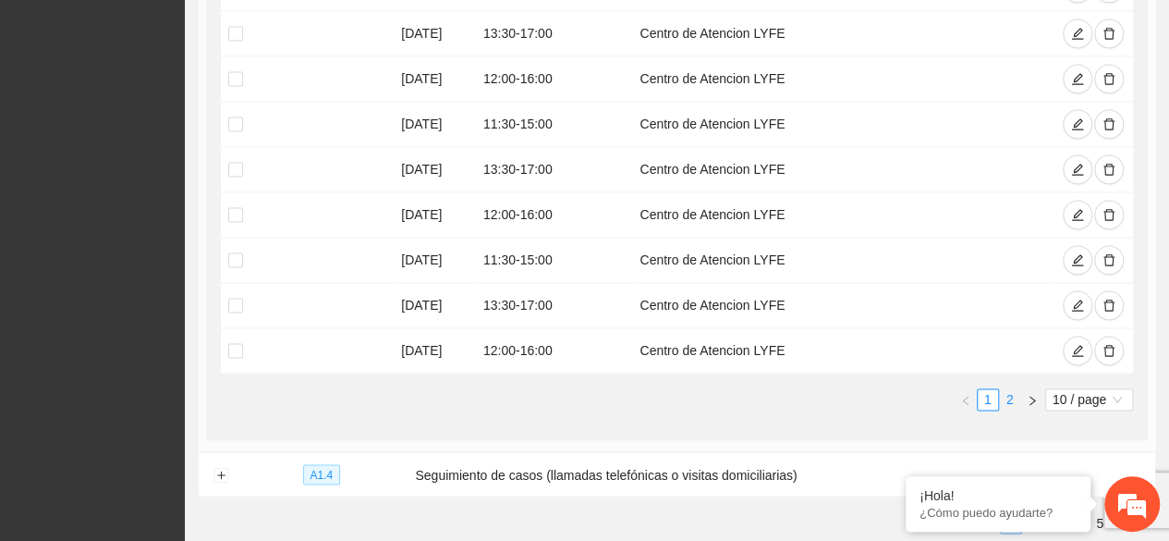
click at [1007, 395] on link "2" at bounding box center [1010, 399] width 20 height 20
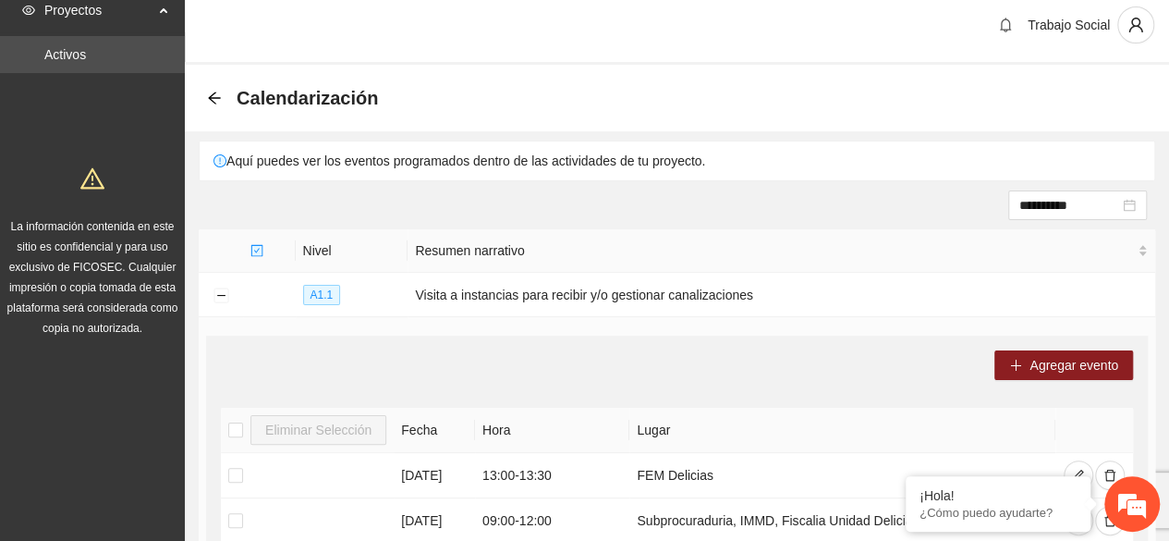
scroll to position [0, 0]
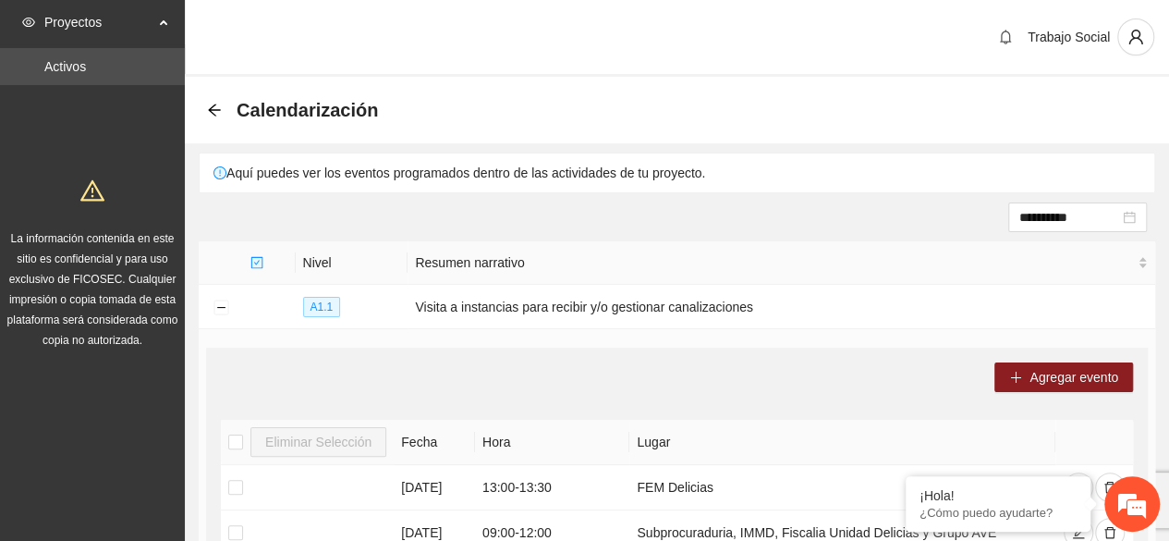
click at [290, 47] on div "Trabajo Social" at bounding box center [677, 38] width 984 height 77
click at [1135, 40] on icon "user" at bounding box center [1136, 37] width 17 height 17
click at [1078, 110] on span "Cerrar sesión" at bounding box center [1087, 107] width 116 height 20
